Goal: Task Accomplishment & Management: Use online tool/utility

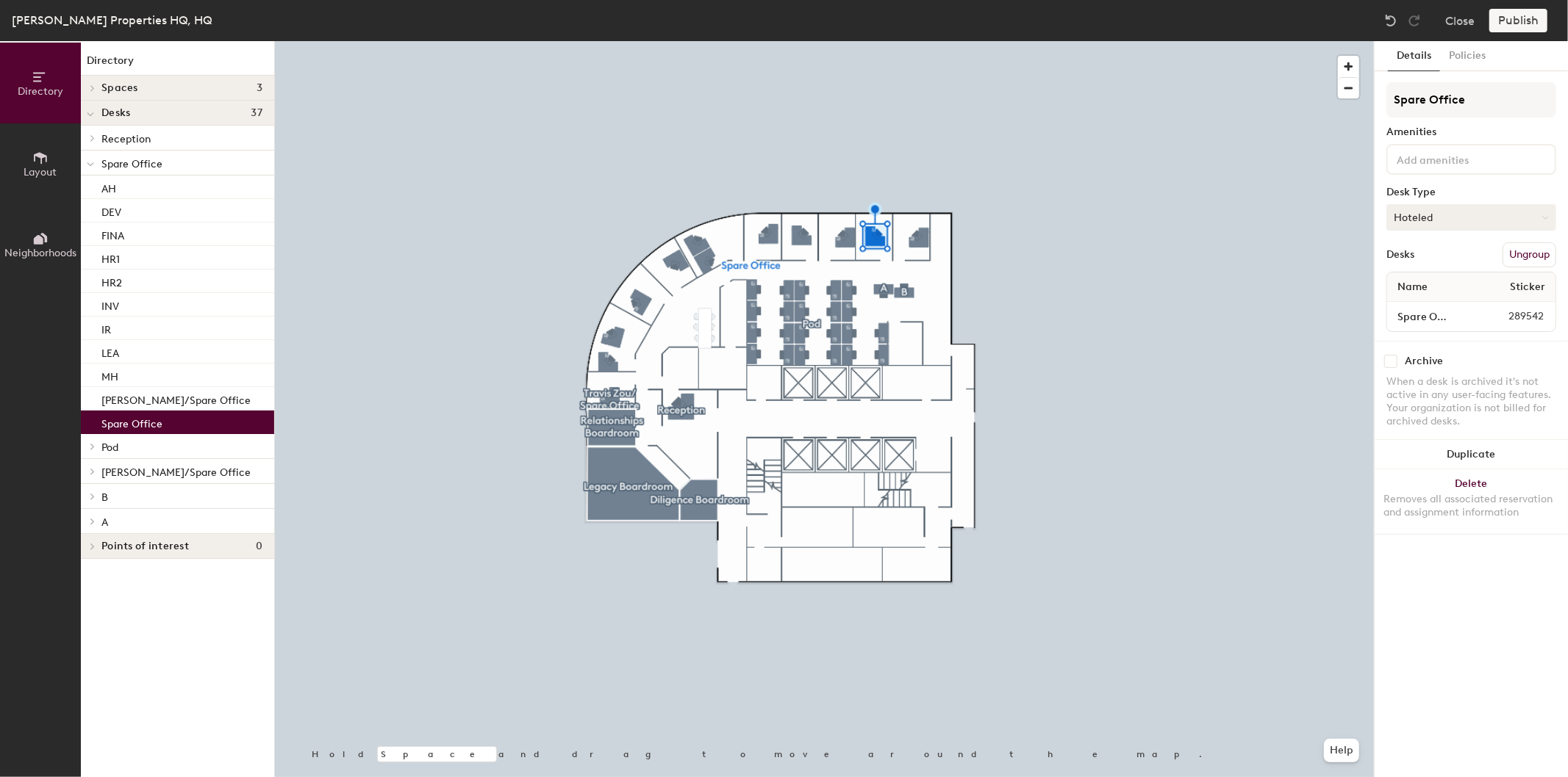
click at [1435, 213] on button "Hoteled" at bounding box center [1470, 218] width 170 height 26
click at [1438, 262] on div "Assigned" at bounding box center [1460, 263] width 147 height 22
click at [1523, 18] on button "Publish" at bounding box center [1518, 20] width 58 height 24
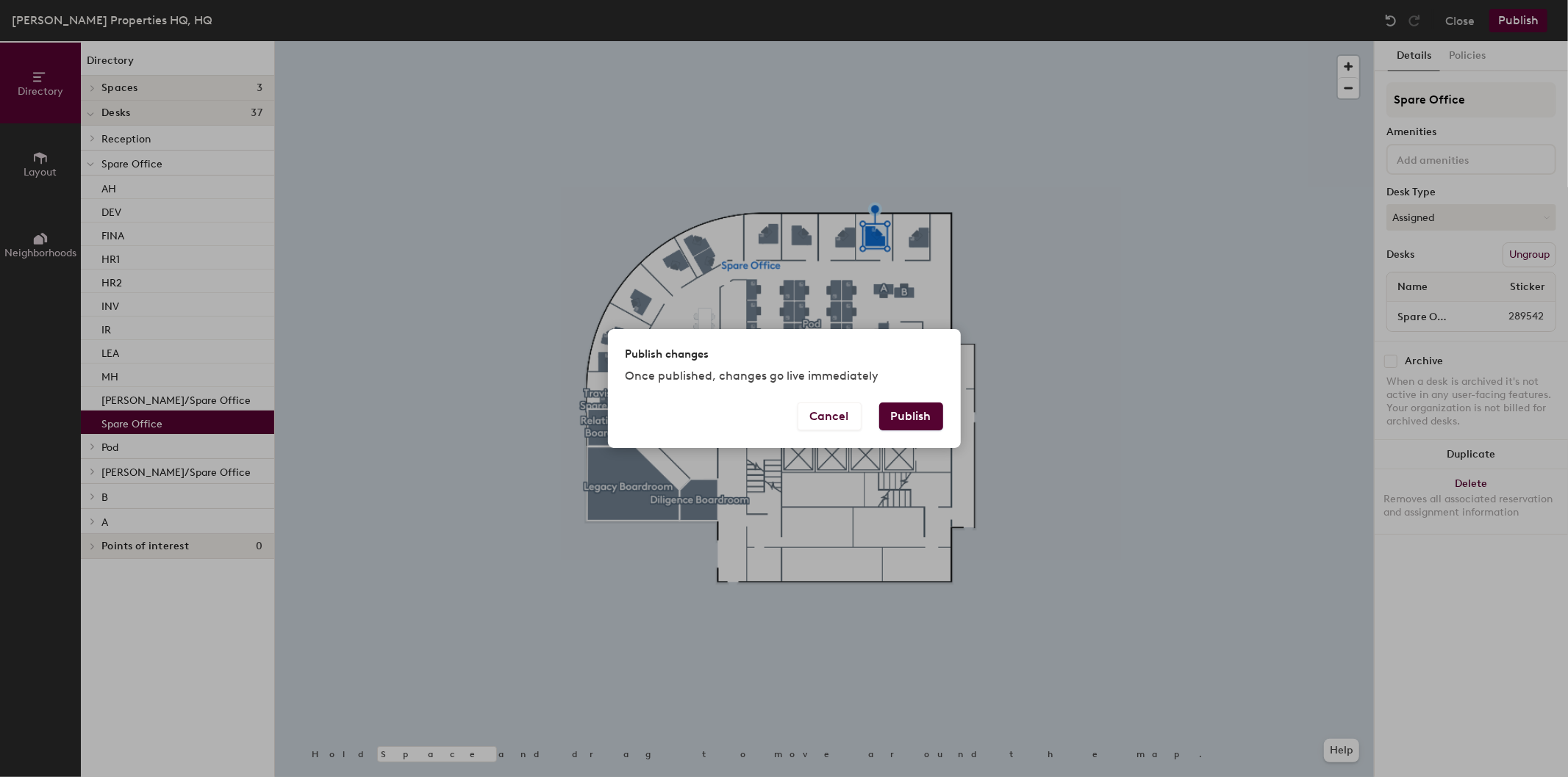
click at [925, 421] on button "Publish" at bounding box center [911, 416] width 64 height 28
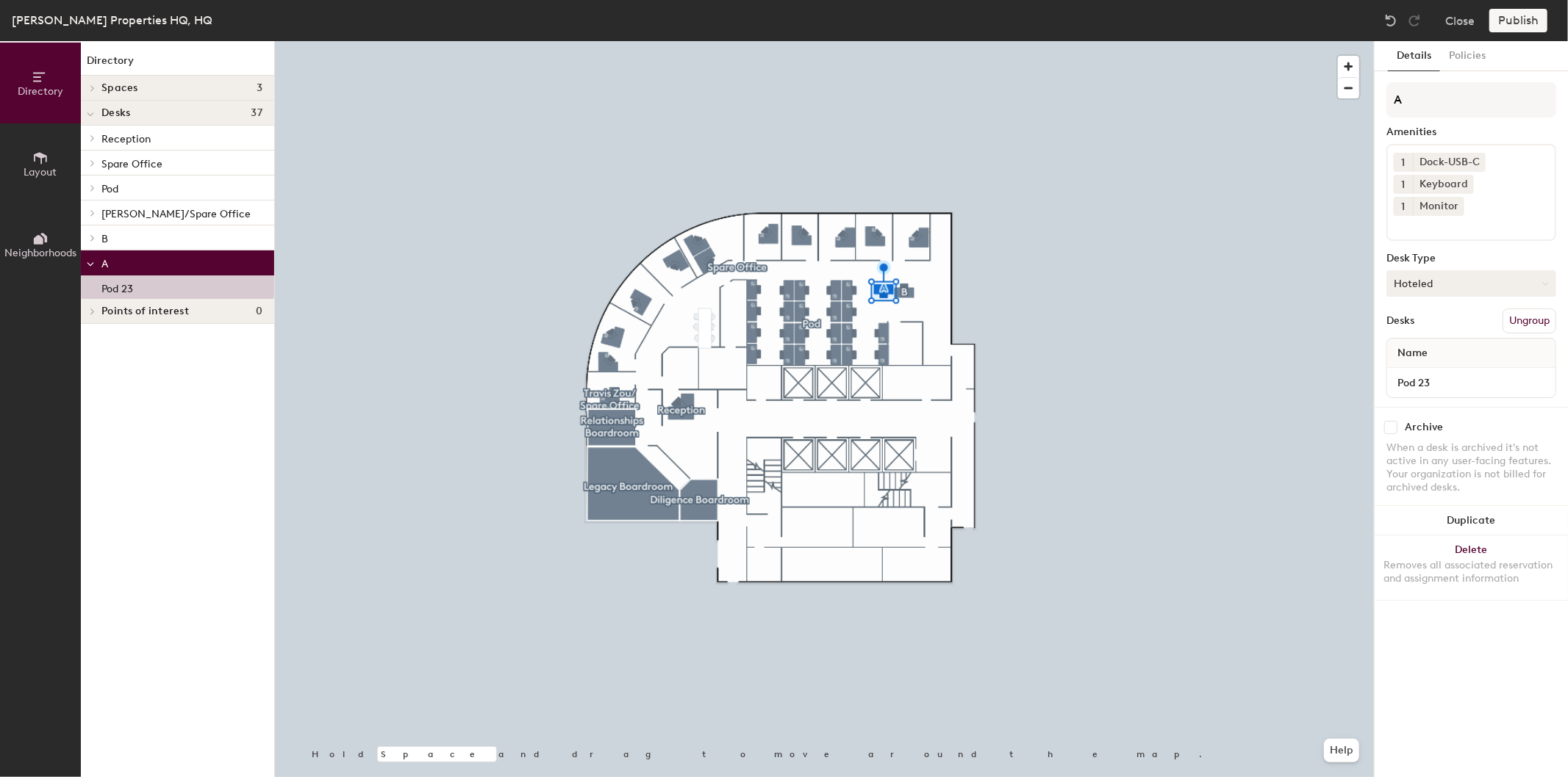
click at [1446, 270] on button "Hoteled" at bounding box center [1470, 284] width 170 height 26
click at [1523, 24] on div "Publish" at bounding box center [1522, 20] width 67 height 24
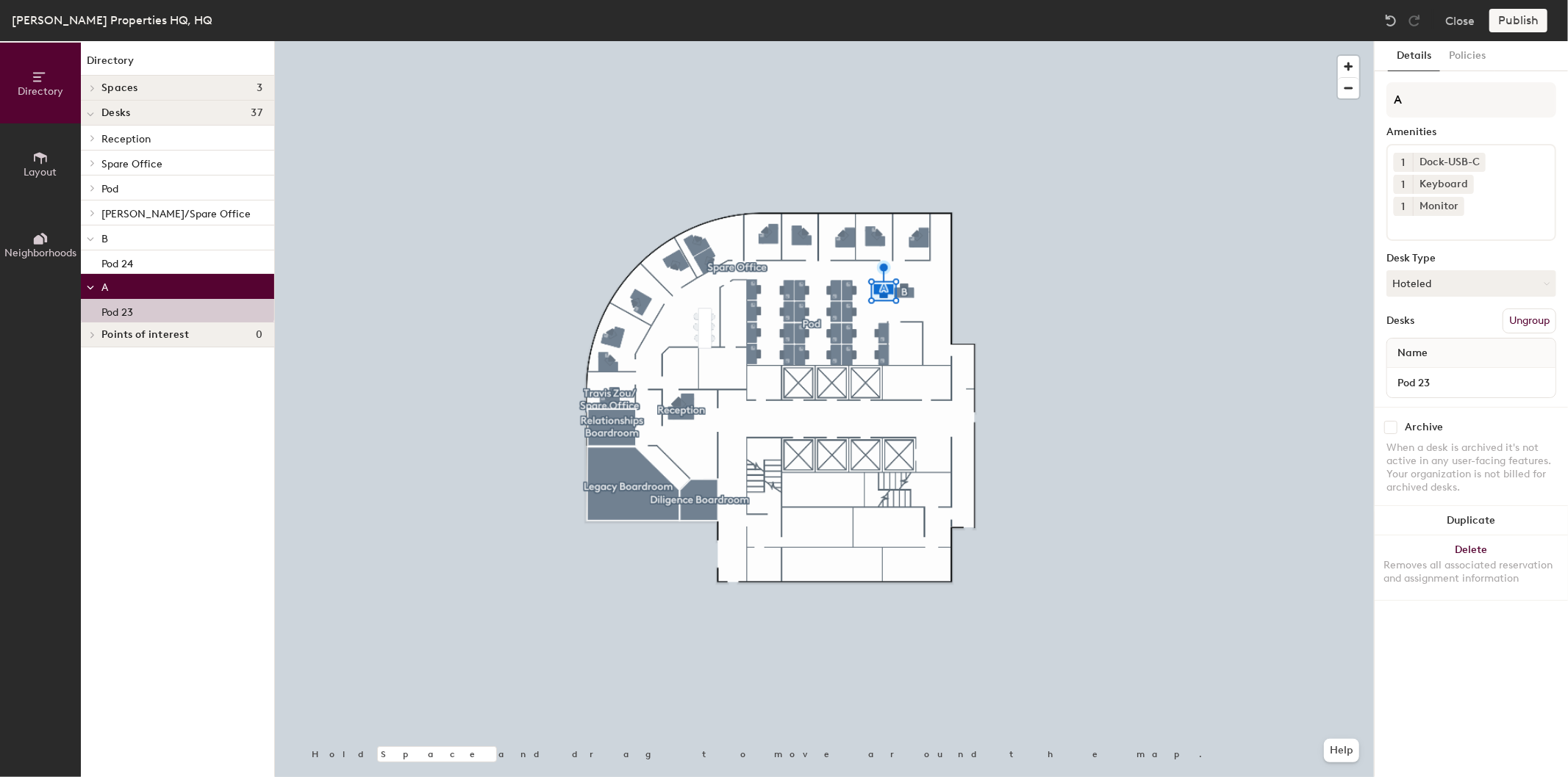
click at [1523, 20] on div "Publish" at bounding box center [1522, 20] width 67 height 24
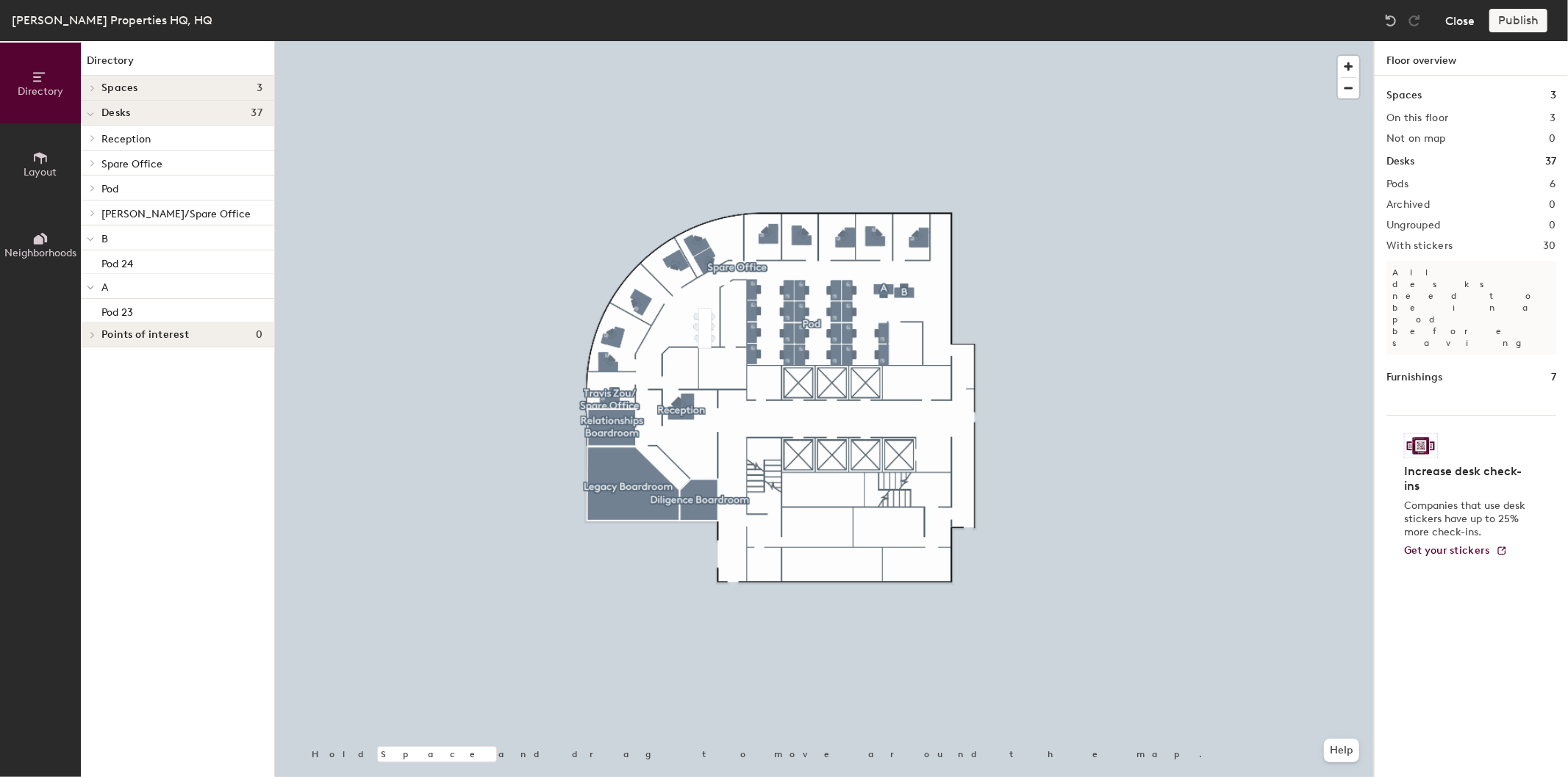
click at [1460, 20] on button "Close" at bounding box center [1459, 20] width 29 height 24
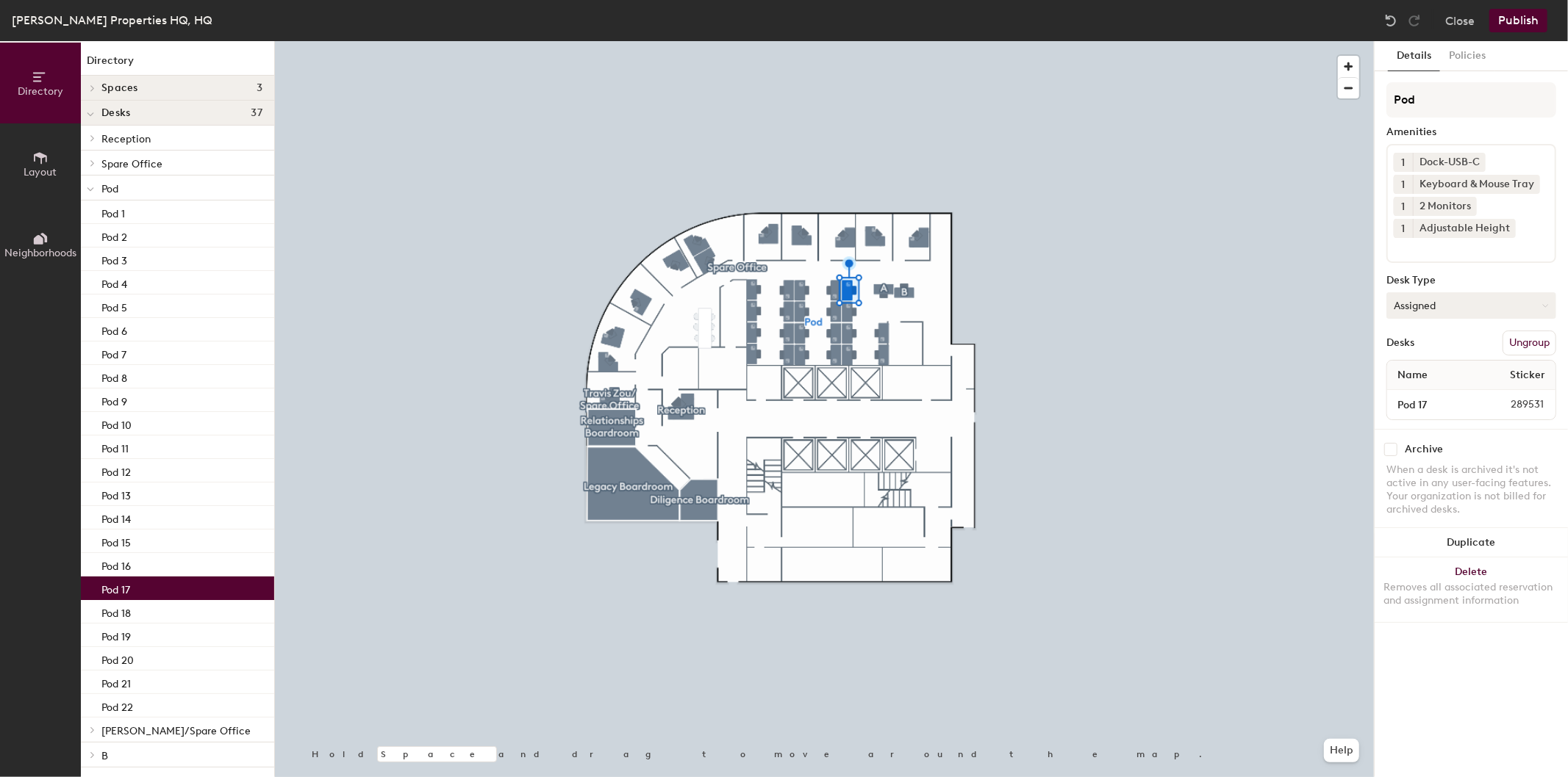
click at [1428, 306] on button "Assigned" at bounding box center [1470, 306] width 170 height 26
click at [1464, 305] on button "Assigned" at bounding box center [1470, 306] width 170 height 26
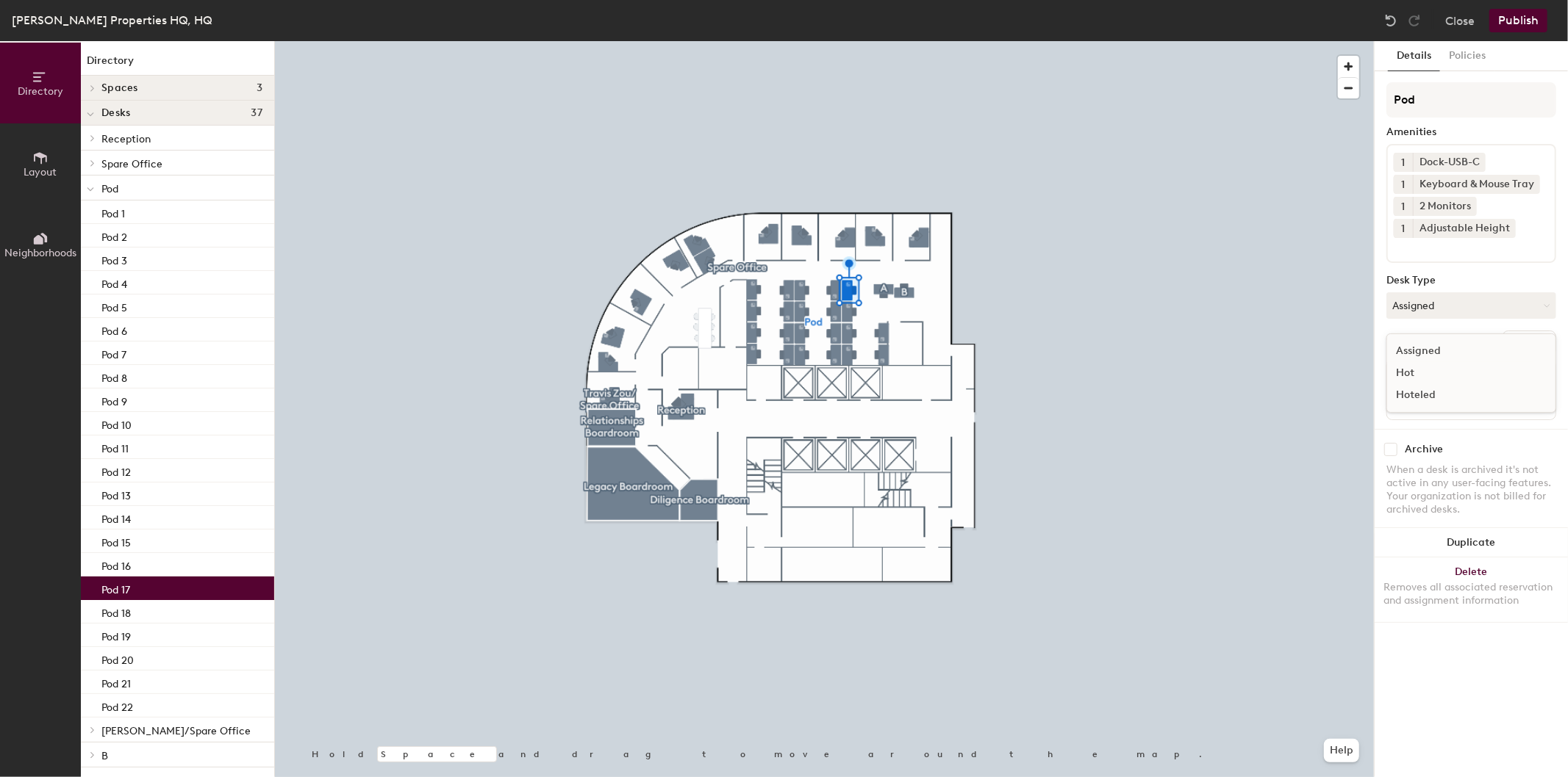
click at [1424, 349] on div "Assigned" at bounding box center [1460, 350] width 147 height 22
click at [1528, 22] on button "Publish" at bounding box center [1518, 20] width 58 height 24
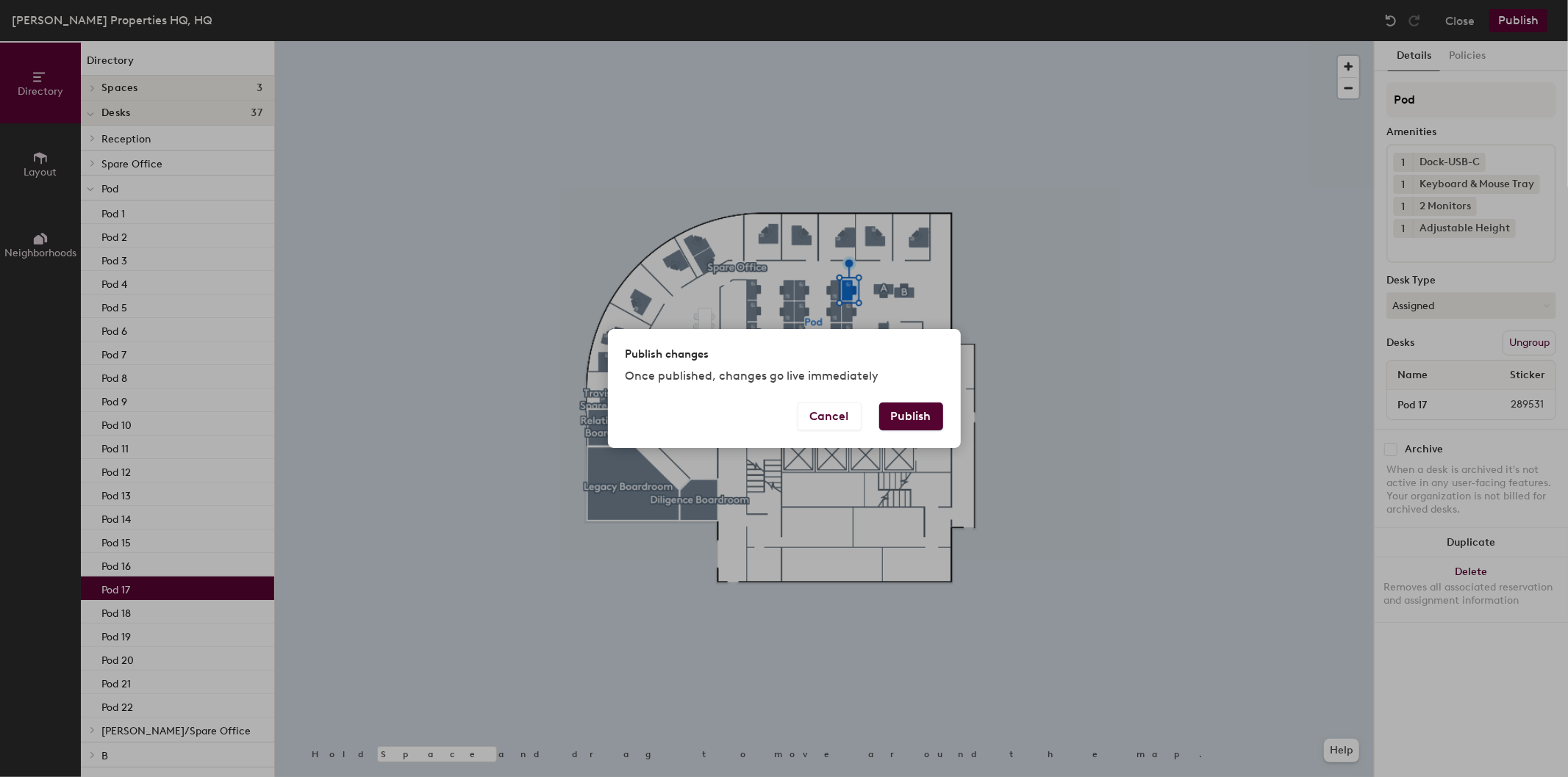
click at [912, 413] on button "Publish" at bounding box center [911, 416] width 64 height 28
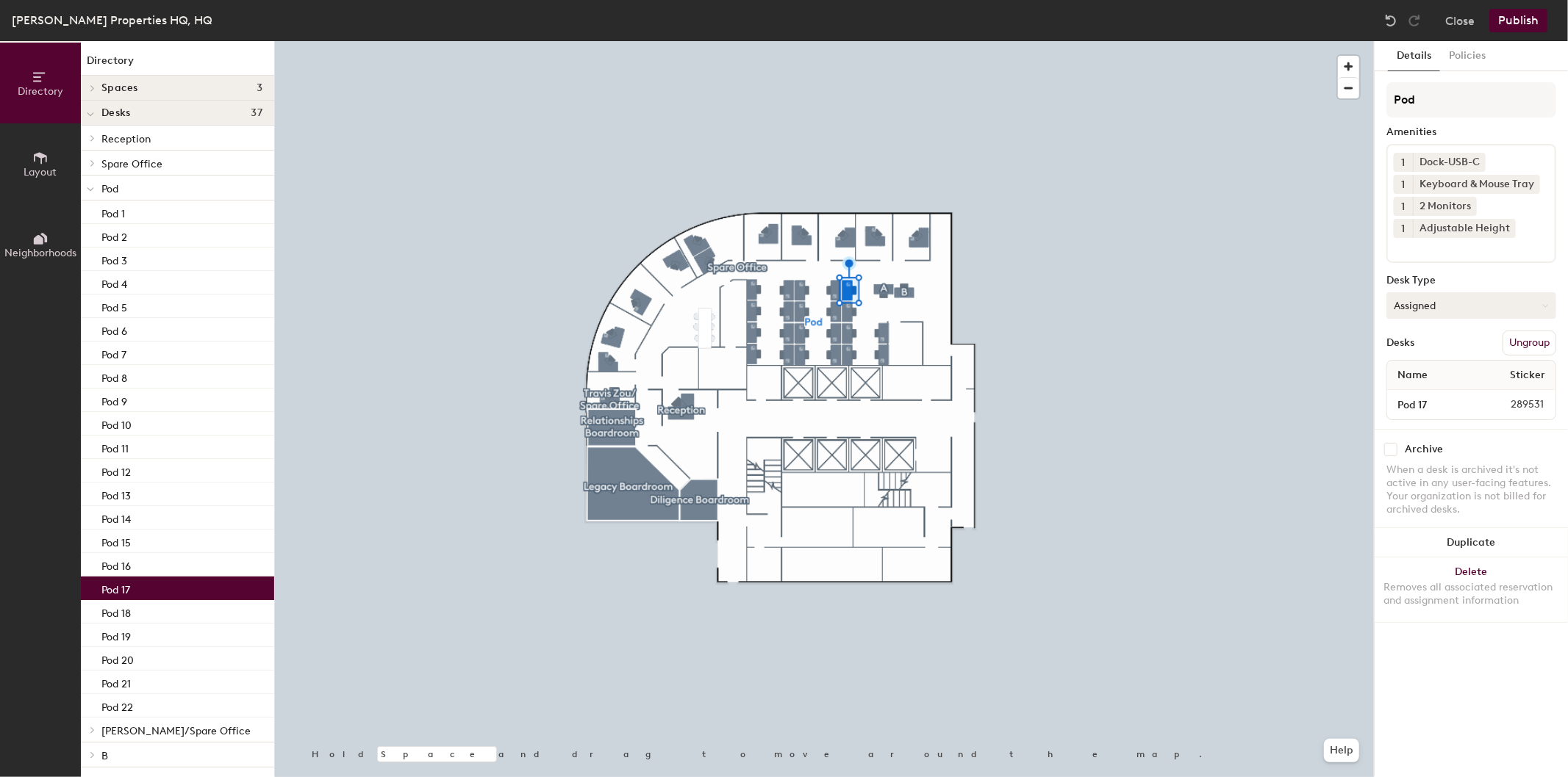
click at [1478, 306] on button "Assigned" at bounding box center [1470, 306] width 170 height 26
click at [1434, 370] on div "Hot" at bounding box center [1460, 372] width 147 height 22
click at [1528, 11] on button "Publish" at bounding box center [1518, 20] width 58 height 24
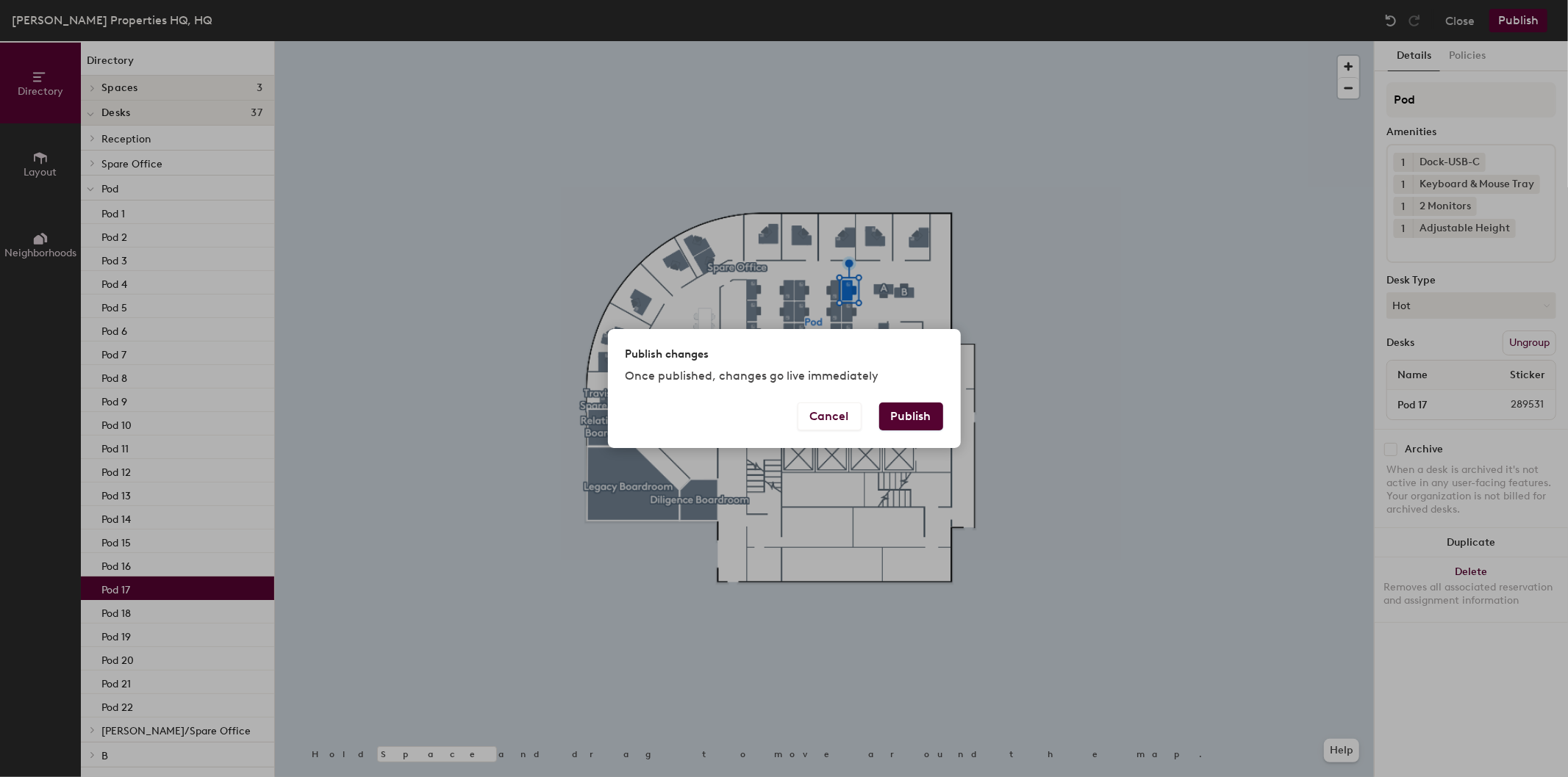
drag, startPoint x: 921, startPoint y: 394, endPoint x: 912, endPoint y: 405, distance: 14.2
click at [915, 399] on div "Publish changes Once published, changes go live immediately" at bounding box center [784, 365] width 353 height 73
click at [913, 406] on button "Publish" at bounding box center [911, 416] width 64 height 28
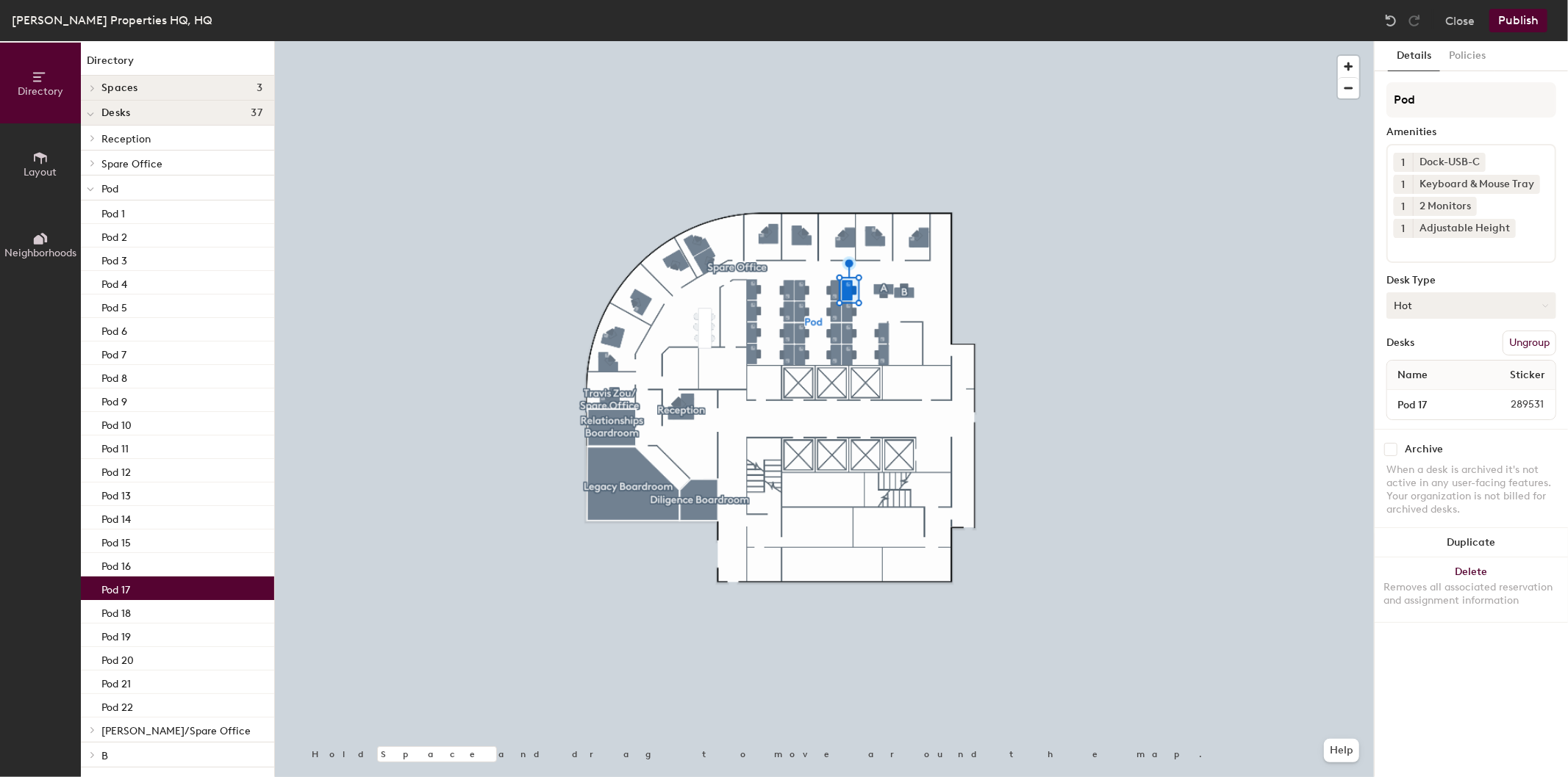
click at [1413, 306] on button "Hot" at bounding box center [1470, 306] width 170 height 26
click at [1441, 394] on div "Hoteled" at bounding box center [1460, 395] width 147 height 22
click at [1522, 15] on button "Publish" at bounding box center [1518, 20] width 58 height 24
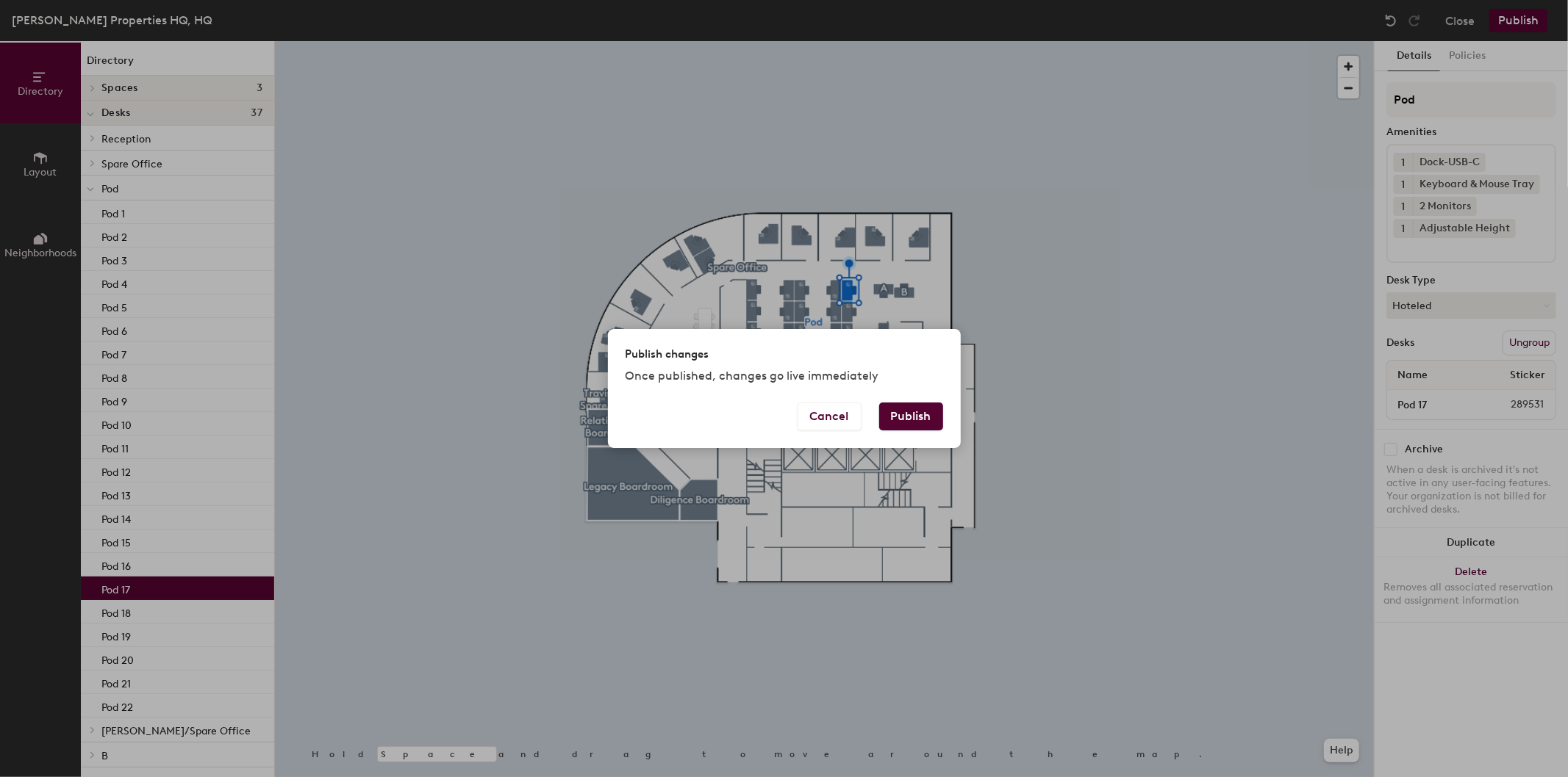
click at [912, 414] on button "Publish" at bounding box center [911, 416] width 64 height 28
